Goal: Transaction & Acquisition: Book appointment/travel/reservation

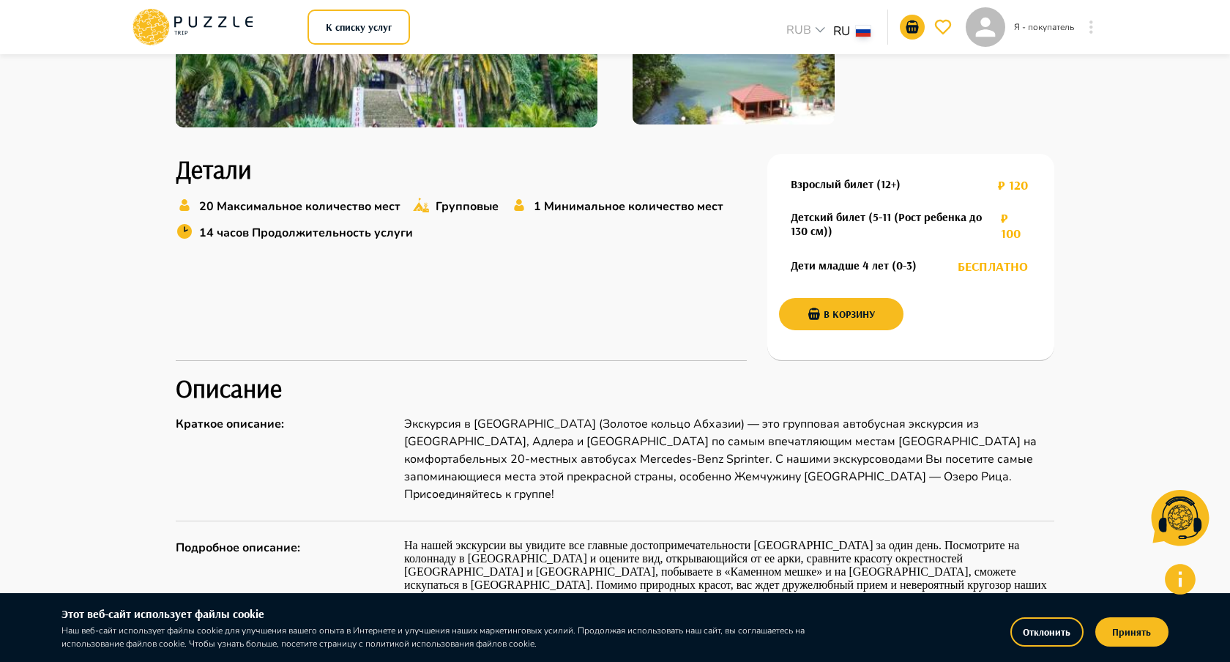
scroll to position [757, 0]
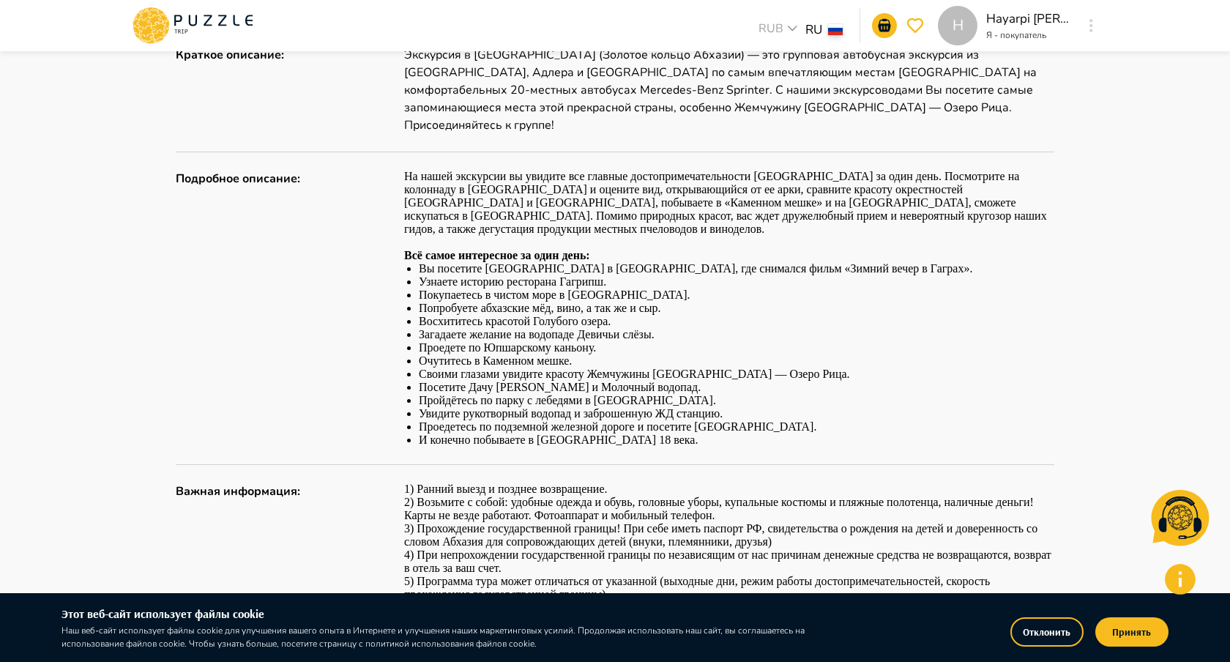
click at [1145, 621] on button "Принять" at bounding box center [1131, 631] width 73 height 29
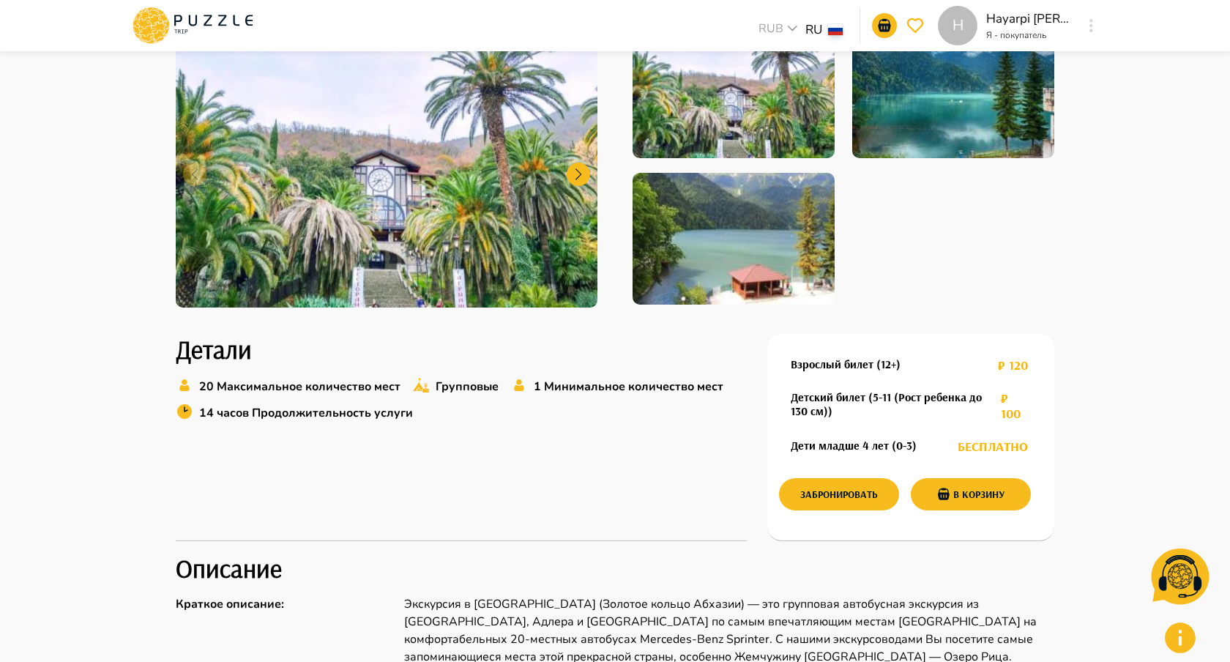
scroll to position [213, 0]
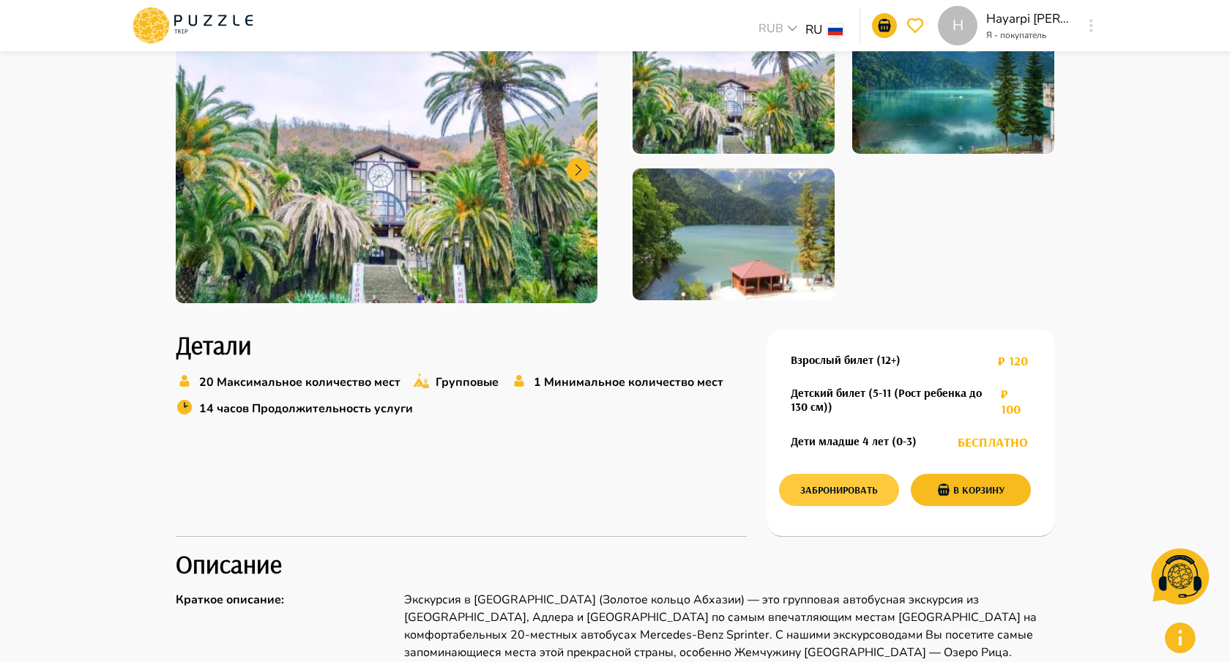
click at [834, 494] on button "Забронировать" at bounding box center [839, 490] width 120 height 32
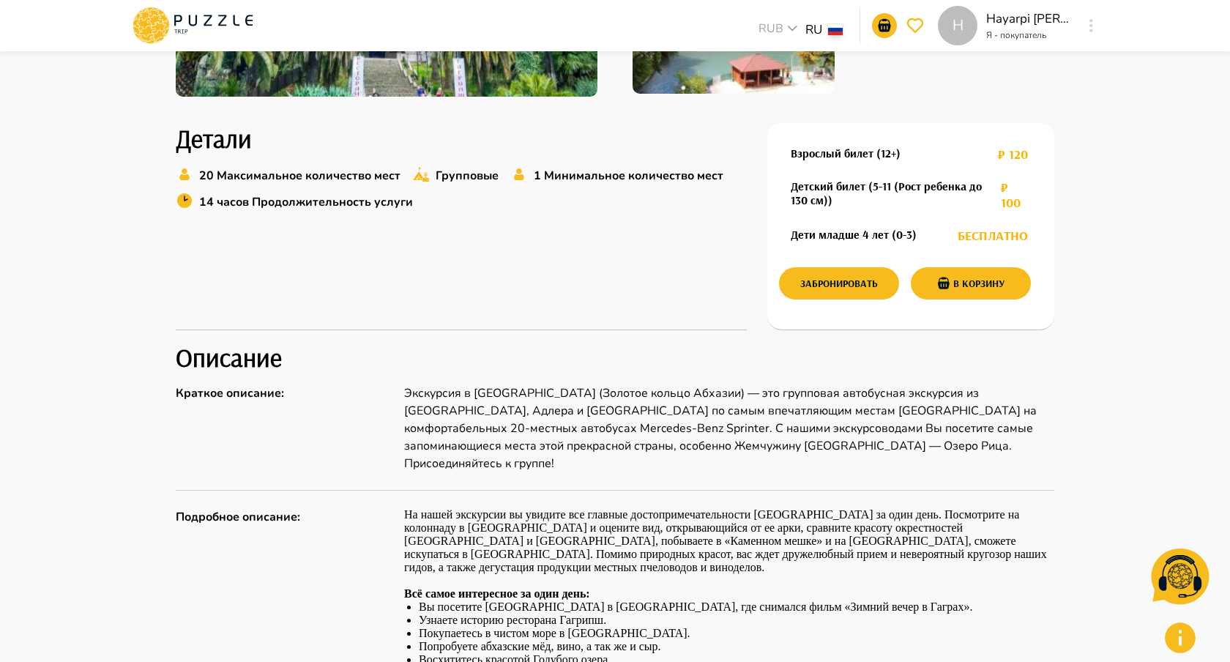
scroll to position [419, 0]
click at [842, 271] on button "Забронировать" at bounding box center [839, 284] width 120 height 32
click at [183, 20] on icon at bounding box center [192, 26] width 124 height 38
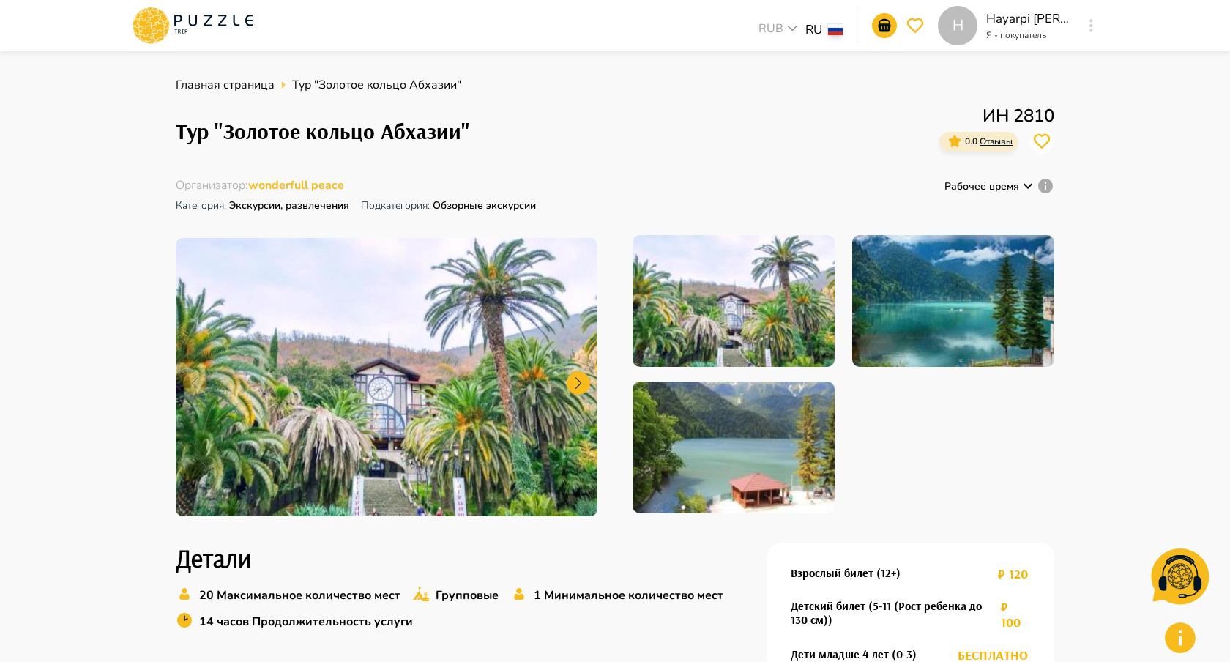
click at [253, 119] on h1 "Тур "Золотое кольцо Абхазии"" at bounding box center [323, 132] width 294 height 26
copy h1 "Тур "Золотое кольцо Абхазии""
click at [174, 25] on icon at bounding box center [178, 20] width 8 height 11
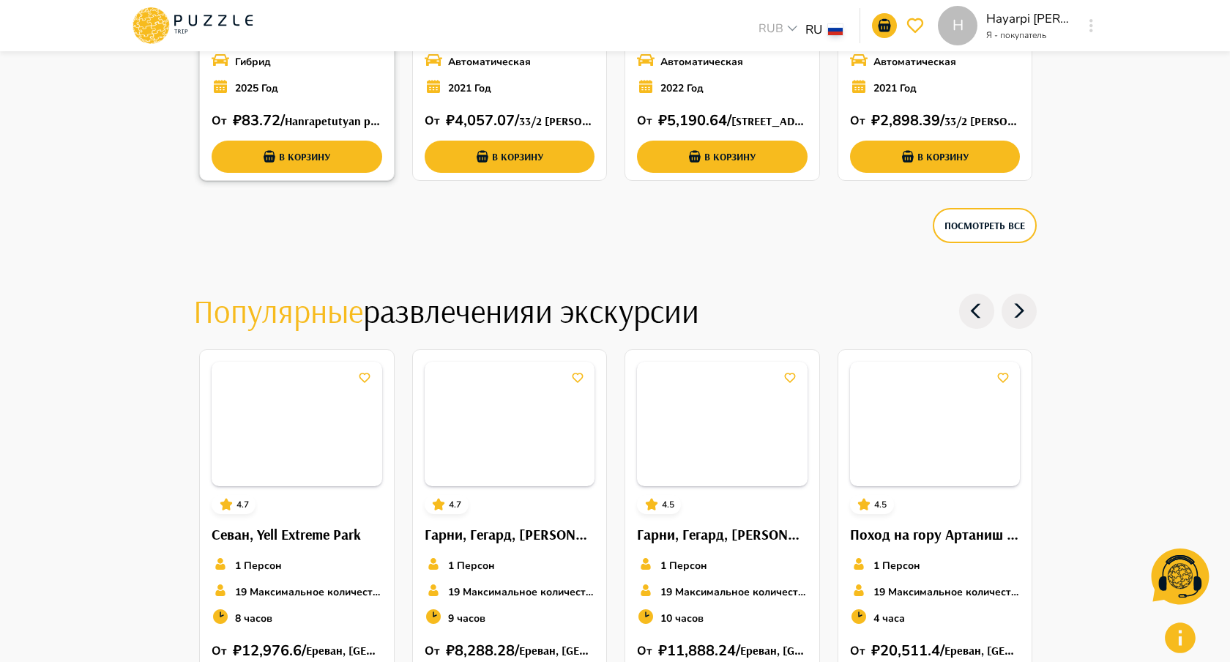
scroll to position [1996, 0]
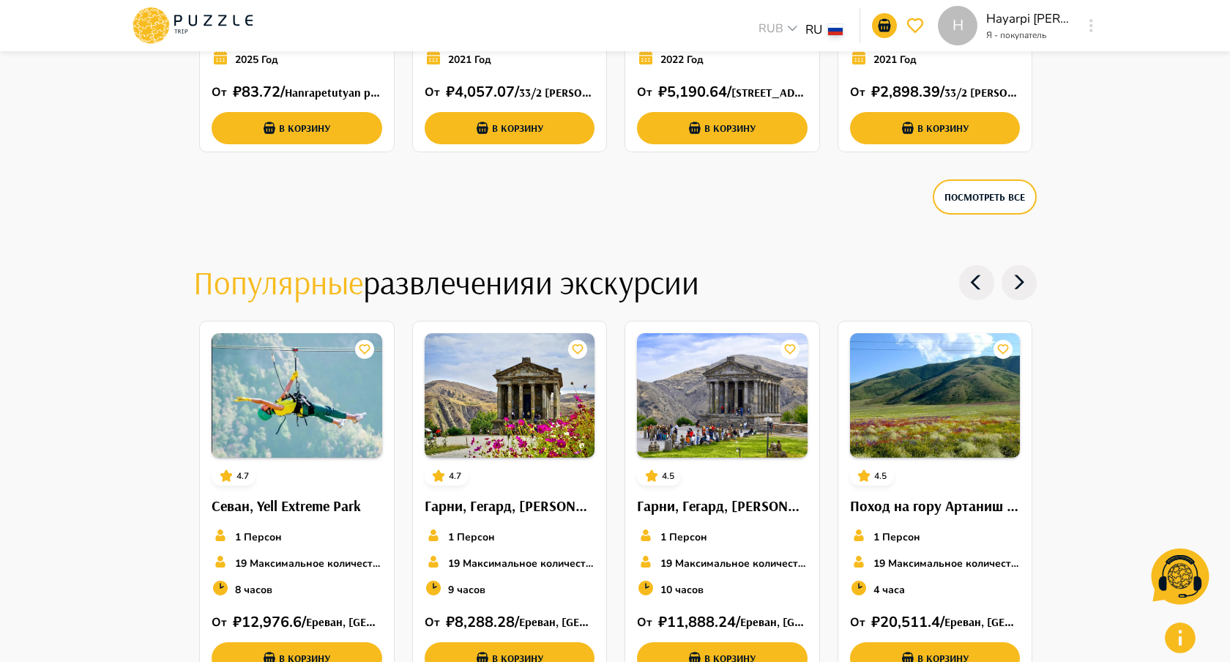
click at [411, 285] on h4 "Популярные развлечения и экскурсии" at bounding box center [522, 282] width 658 height 41
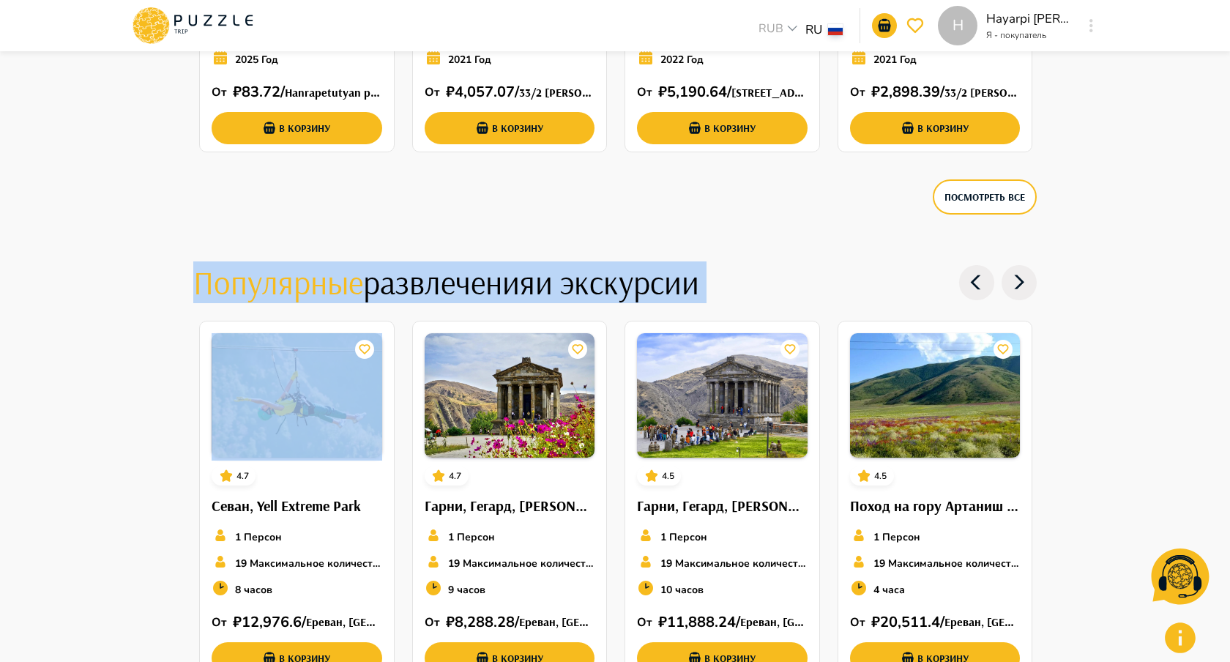
click at [411, 285] on h4 "Популярные развлечения и экскурсии" at bounding box center [522, 282] width 658 height 41
copy div "Популярные развлечения и экскурсии"
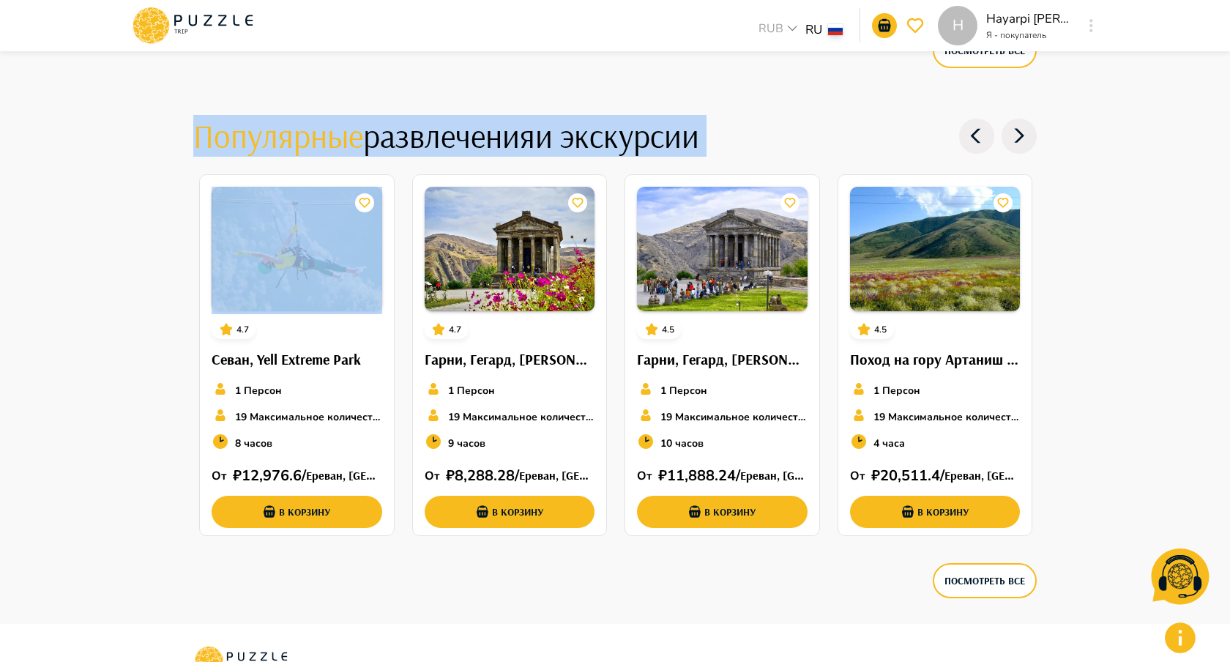
scroll to position [2144, 0]
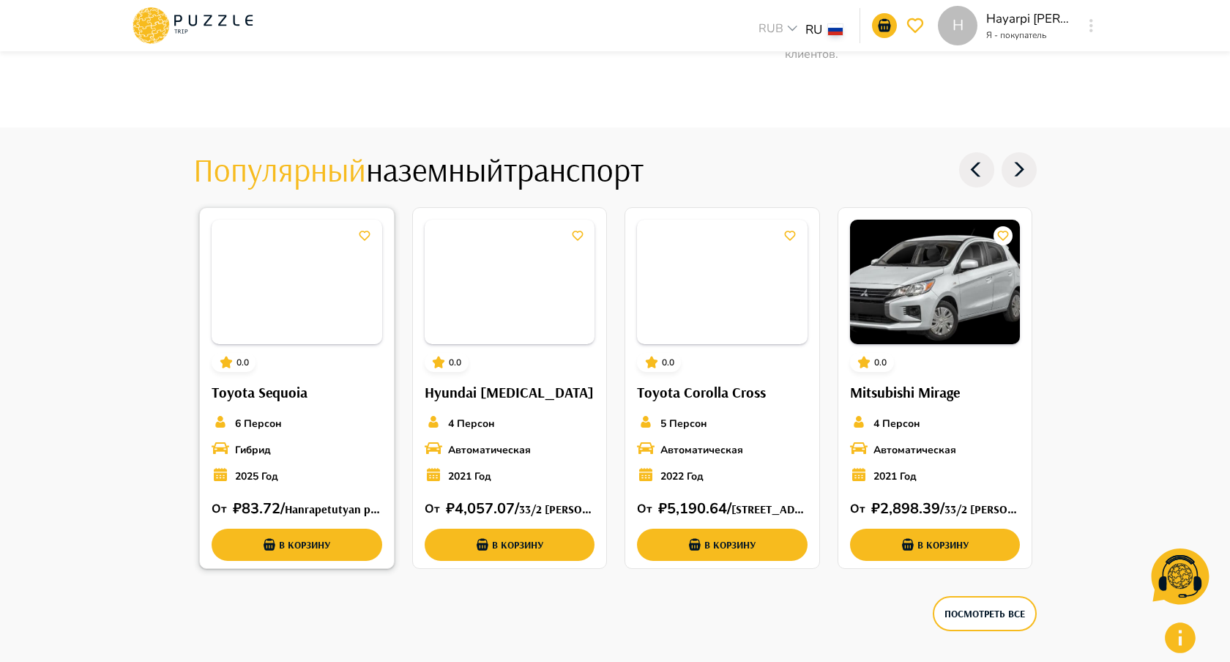
scroll to position [1688, 0]
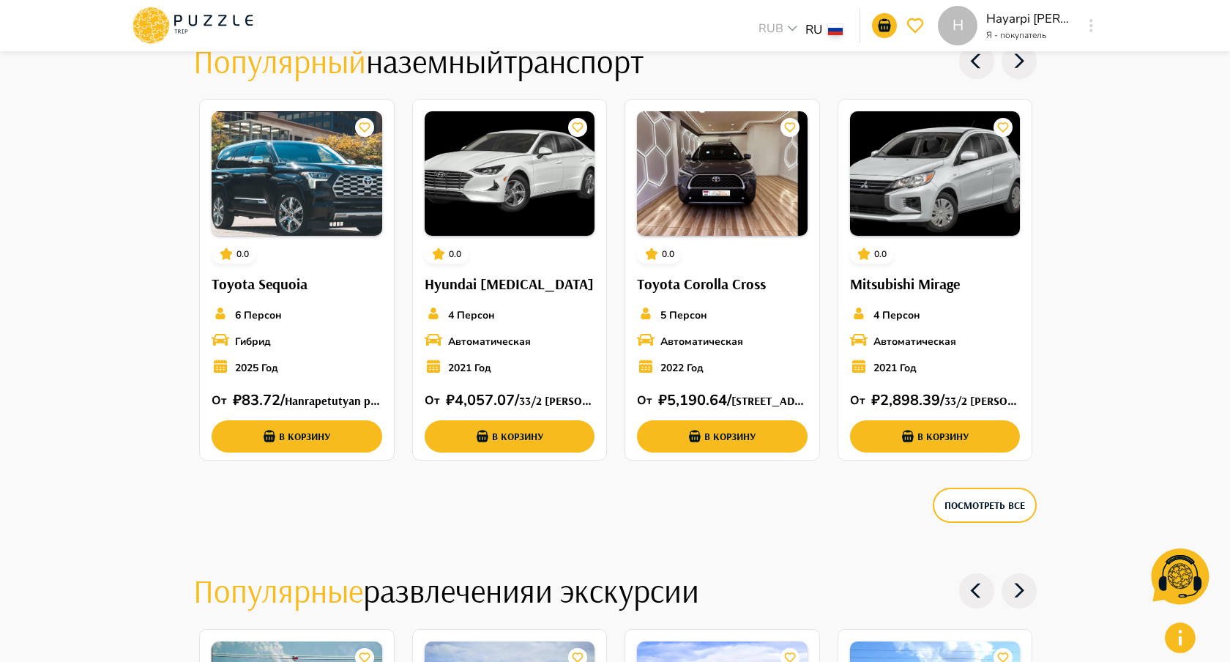
drag, startPoint x: 127, startPoint y: 435, endPoint x: 127, endPoint y: 406, distance: 29.3
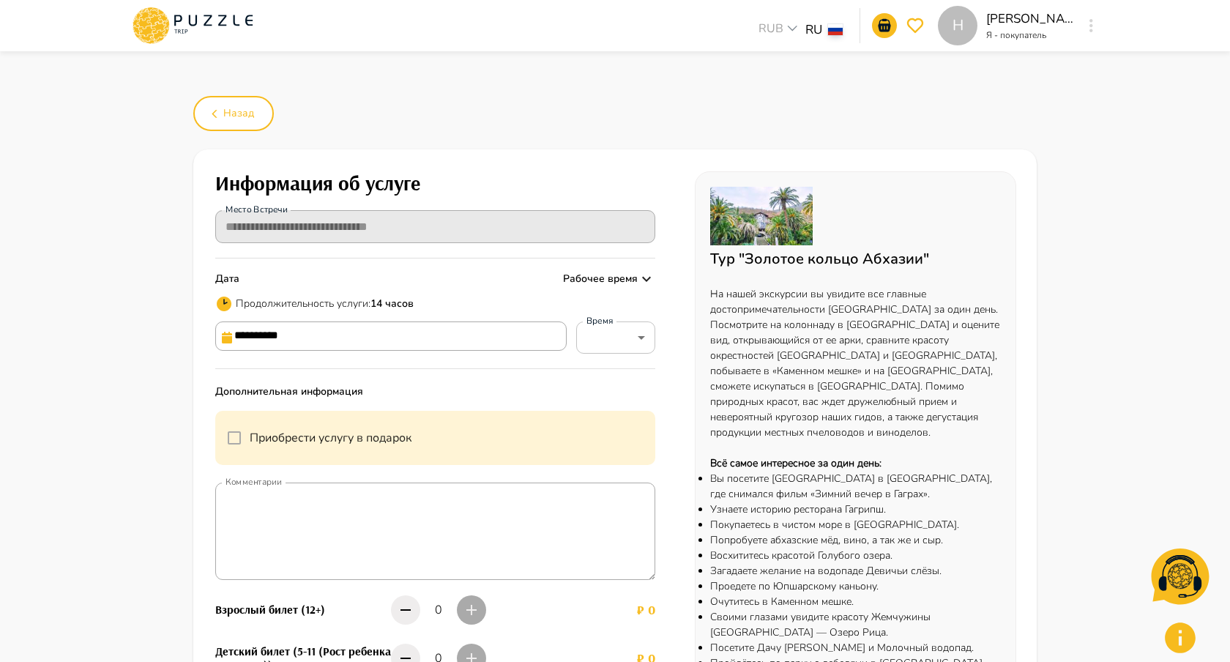
click at [607, 357] on body "**********" at bounding box center [615, 628] width 1230 height 1256
click at [451, 296] on div at bounding box center [615, 331] width 1230 height 662
click at [490, 338] on input "**********" at bounding box center [390, 335] width 351 height 29
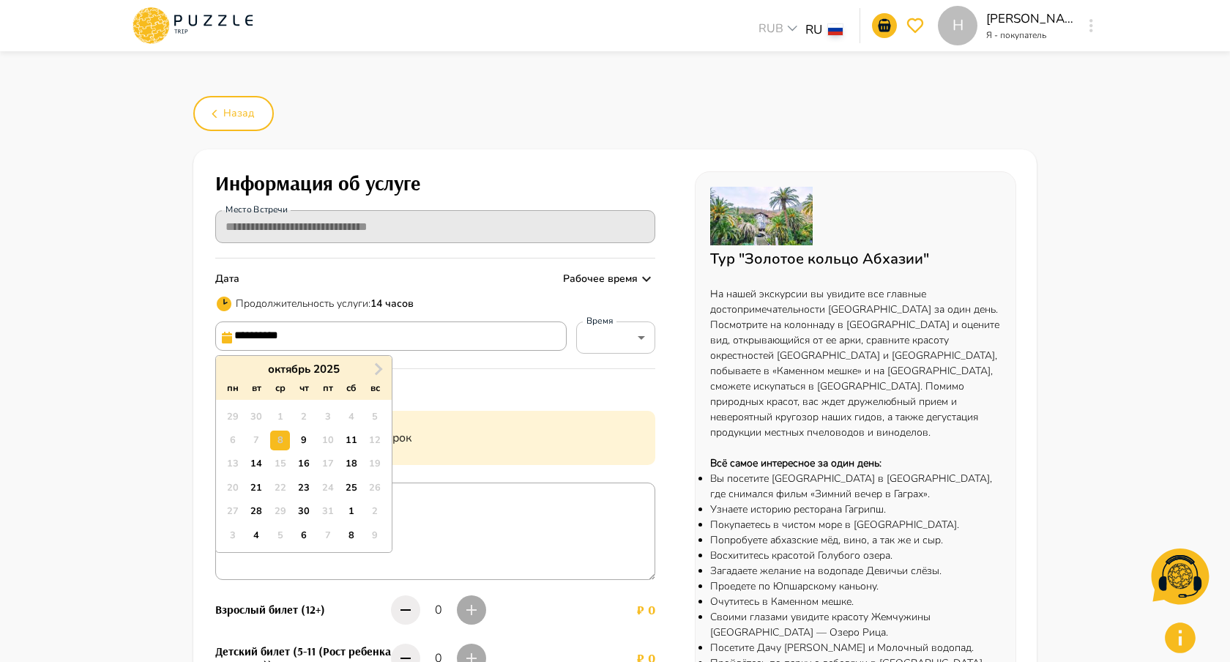
click at [490, 339] on input "**********" at bounding box center [390, 335] width 351 height 29
click at [294, 441] on div "9" at bounding box center [303, 440] width 20 height 20
type input "**********"
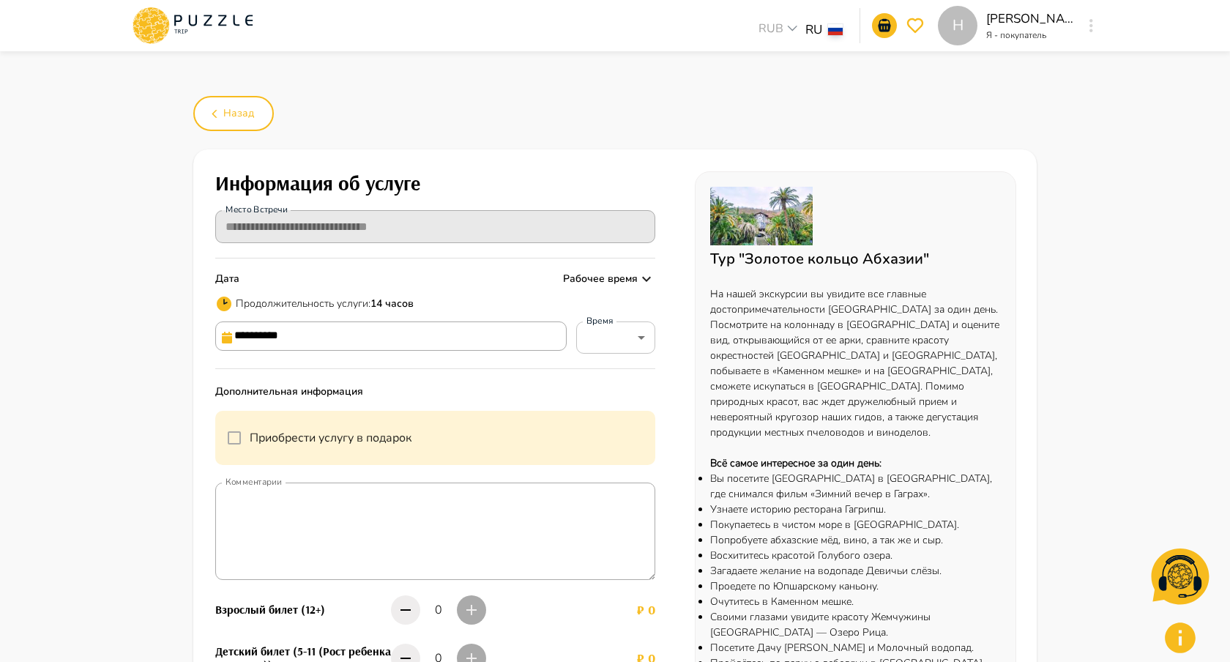
type input "*****"
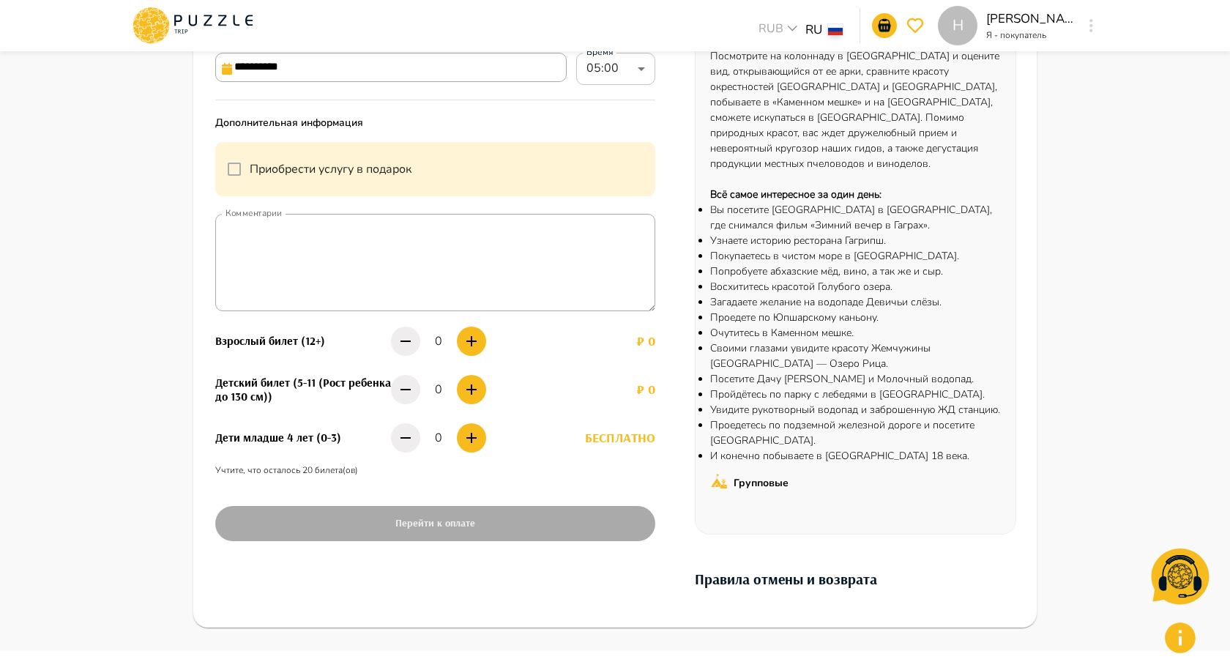
scroll to position [266, 0]
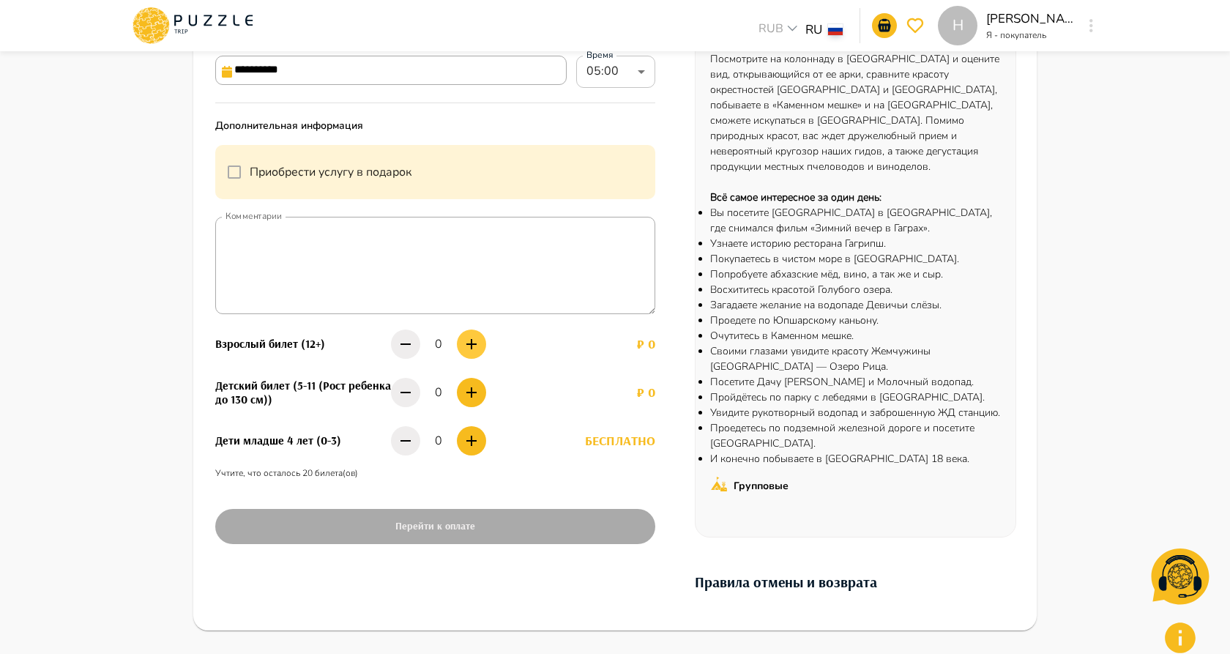
click at [481, 345] on button "button" at bounding box center [471, 343] width 29 height 29
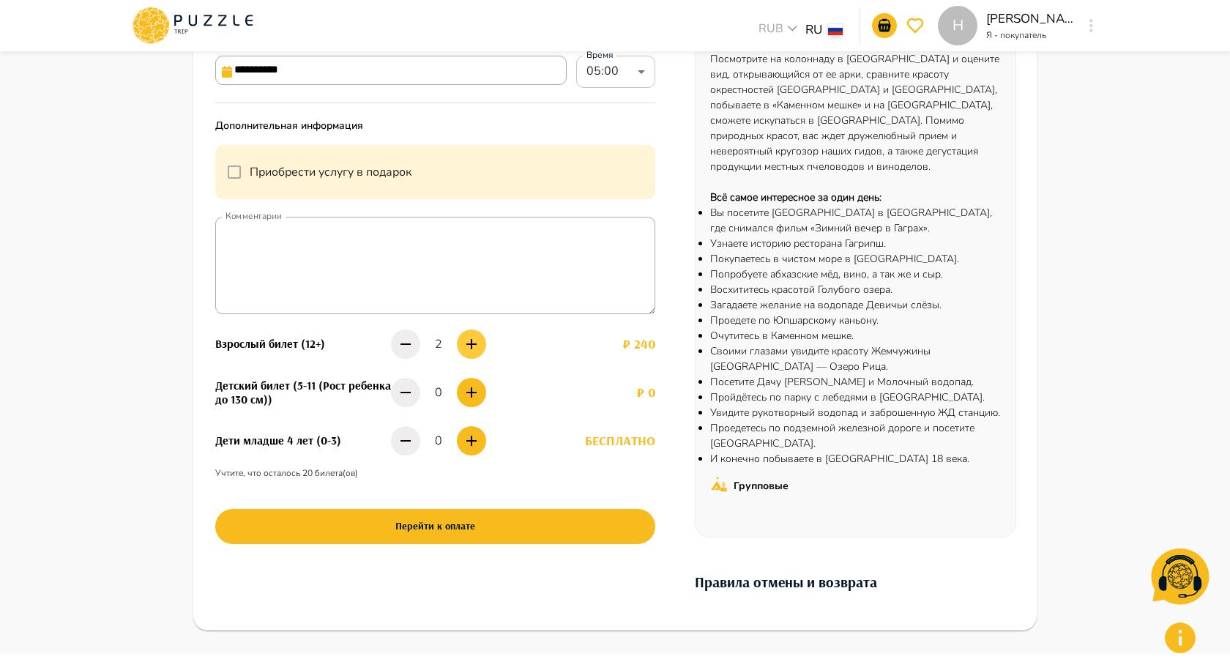
click at [481, 345] on button "button" at bounding box center [471, 343] width 29 height 29
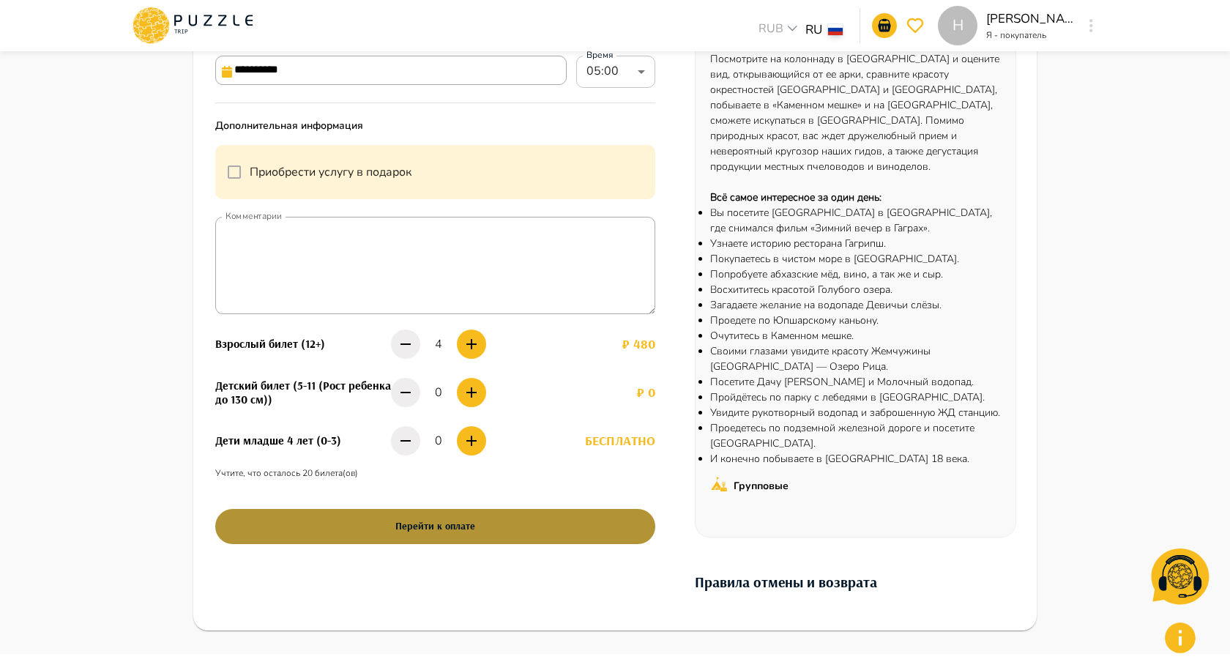
click at [427, 531] on button "Перейти к оплате" at bounding box center [435, 526] width 440 height 35
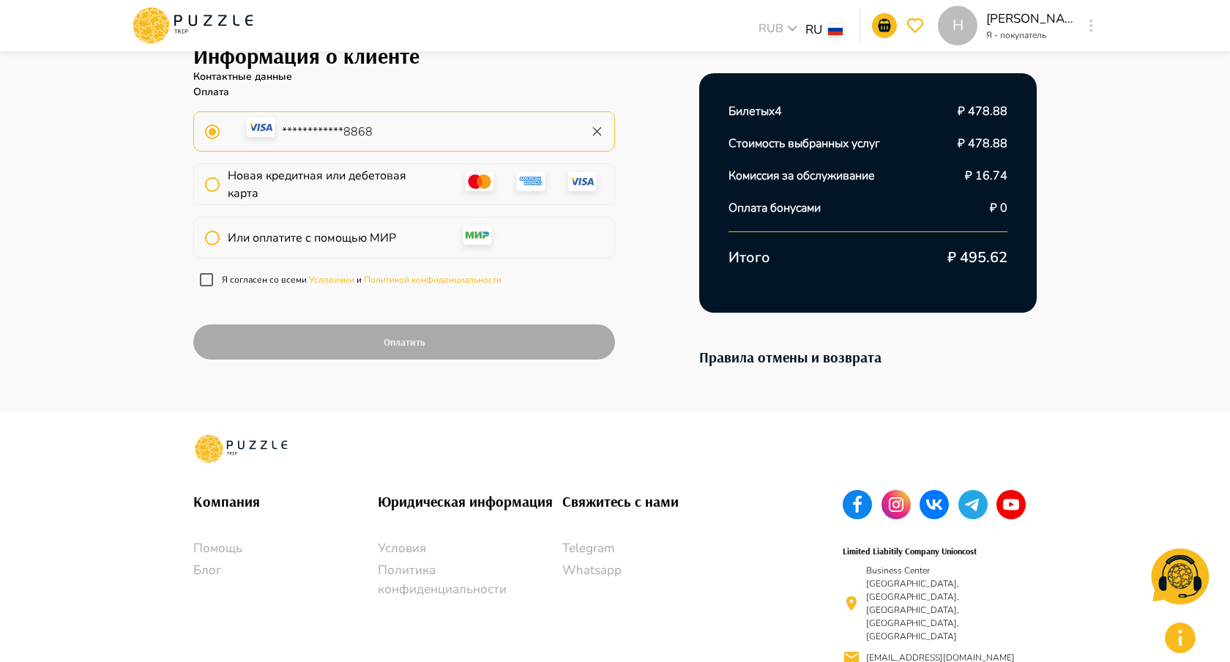
scroll to position [94, 0]
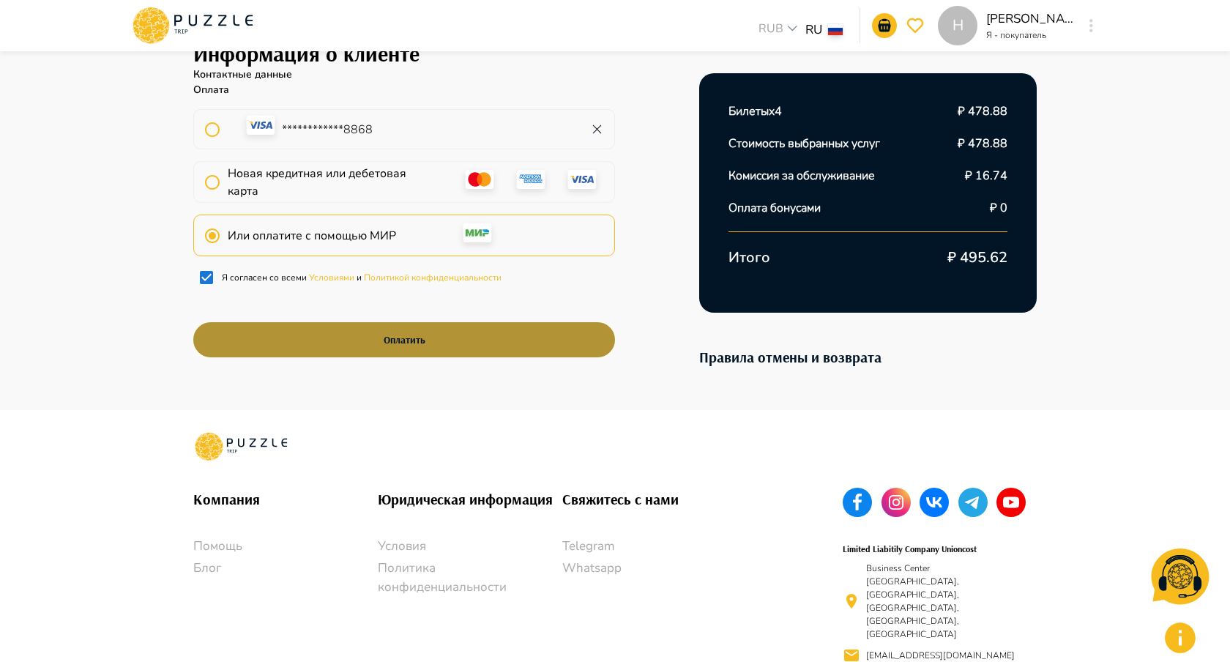
click at [296, 348] on button "Оплатить" at bounding box center [404, 339] width 422 height 35
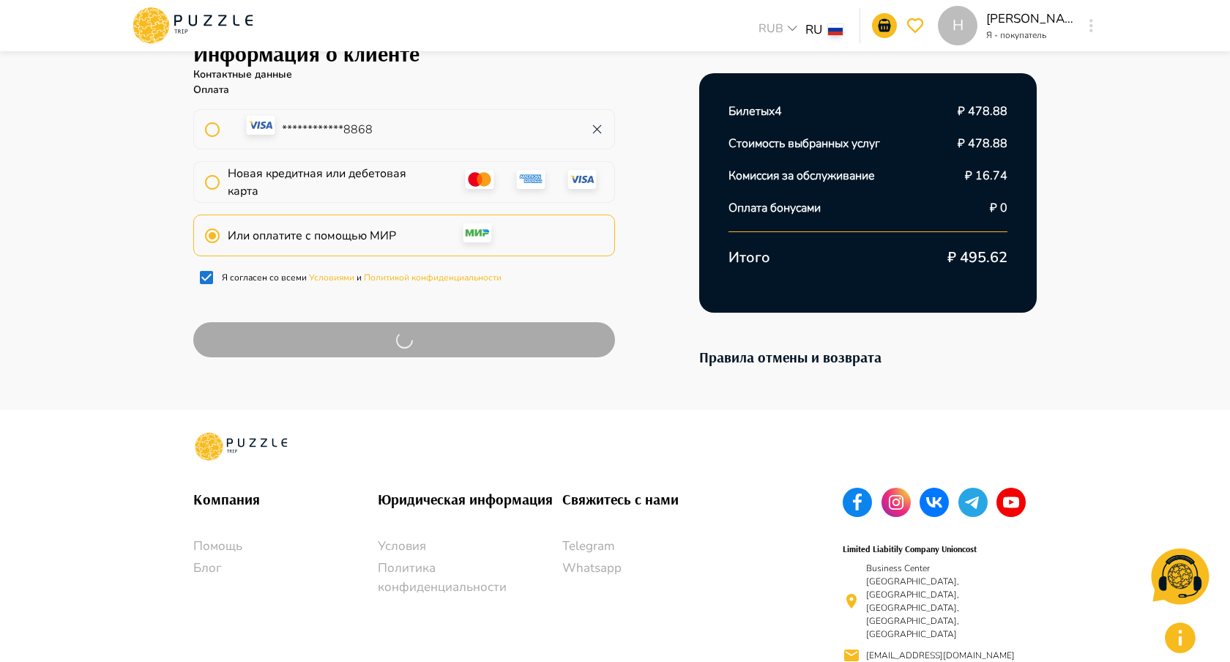
scroll to position [139, 0]
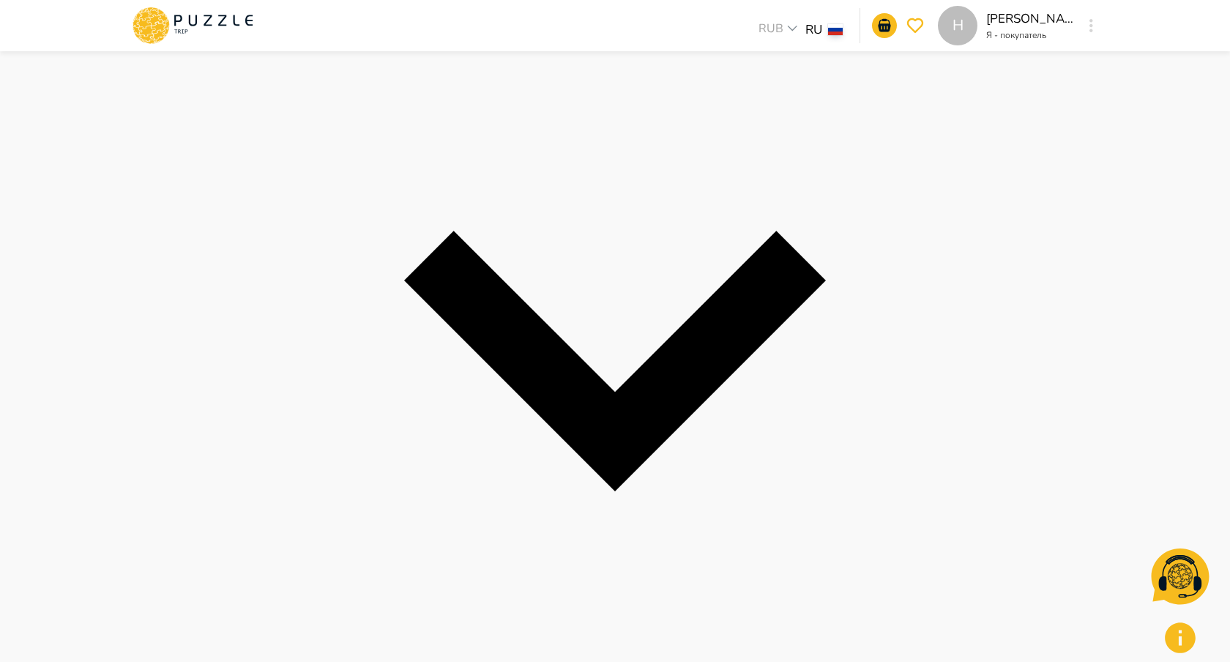
scroll to position [274, 0]
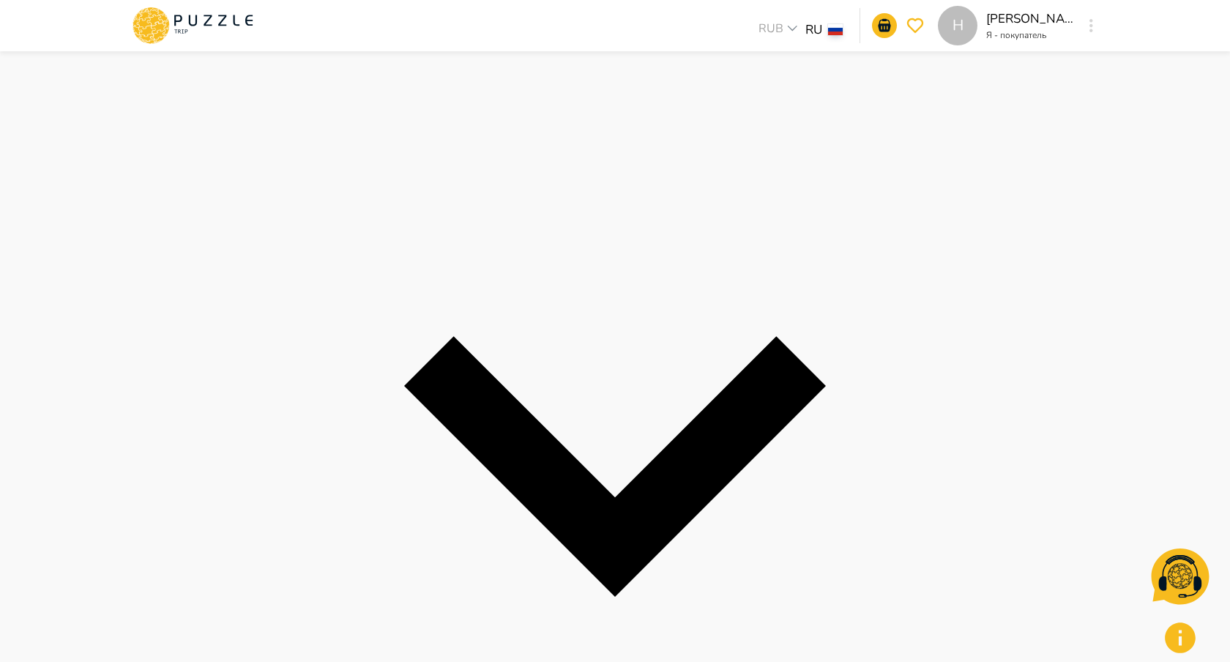
scroll to position [160, 0]
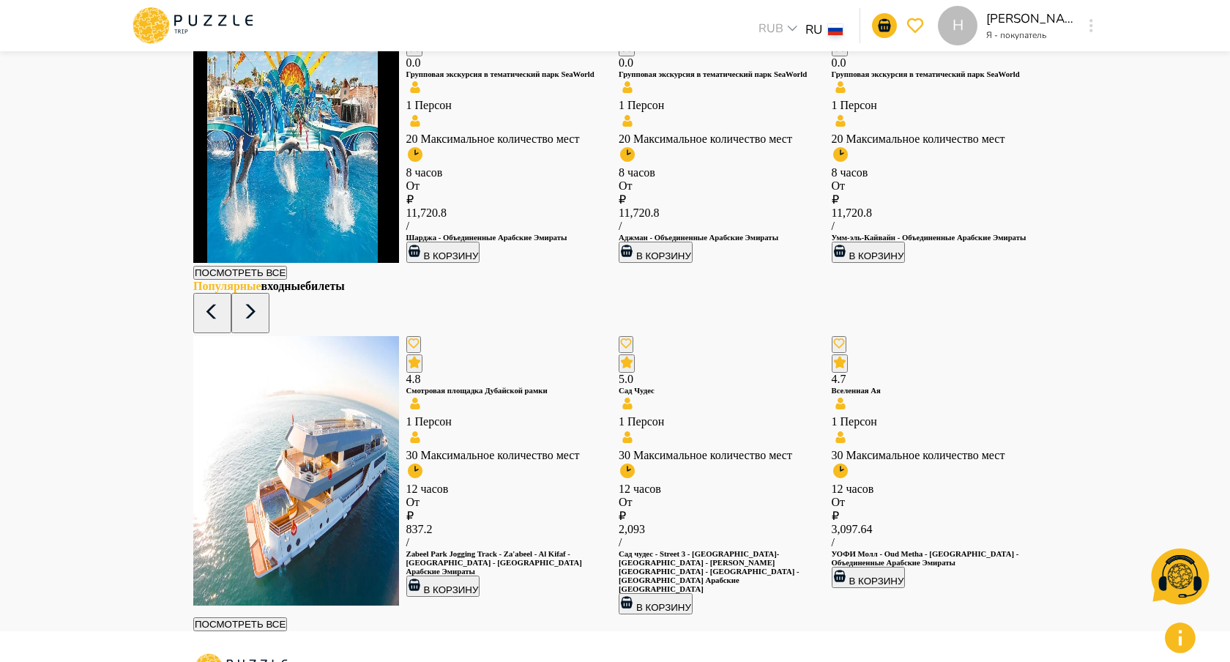
scroll to position [2758, 0]
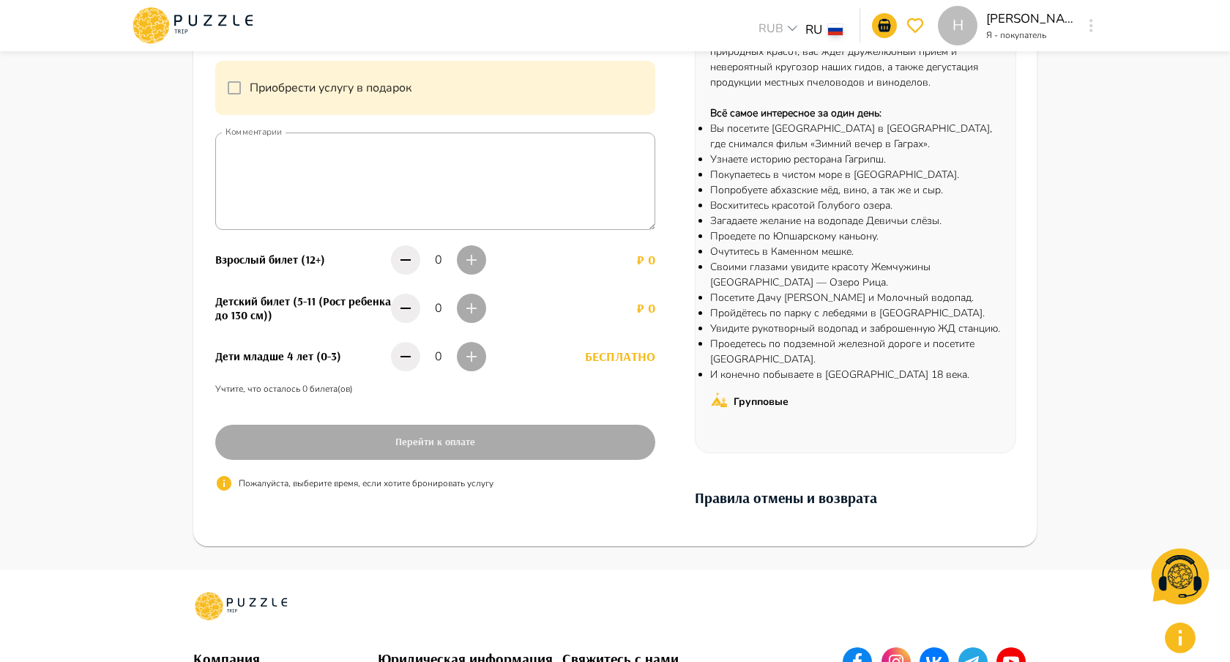
scroll to position [142, 0]
